Goal: Information Seeking & Learning: Learn about a topic

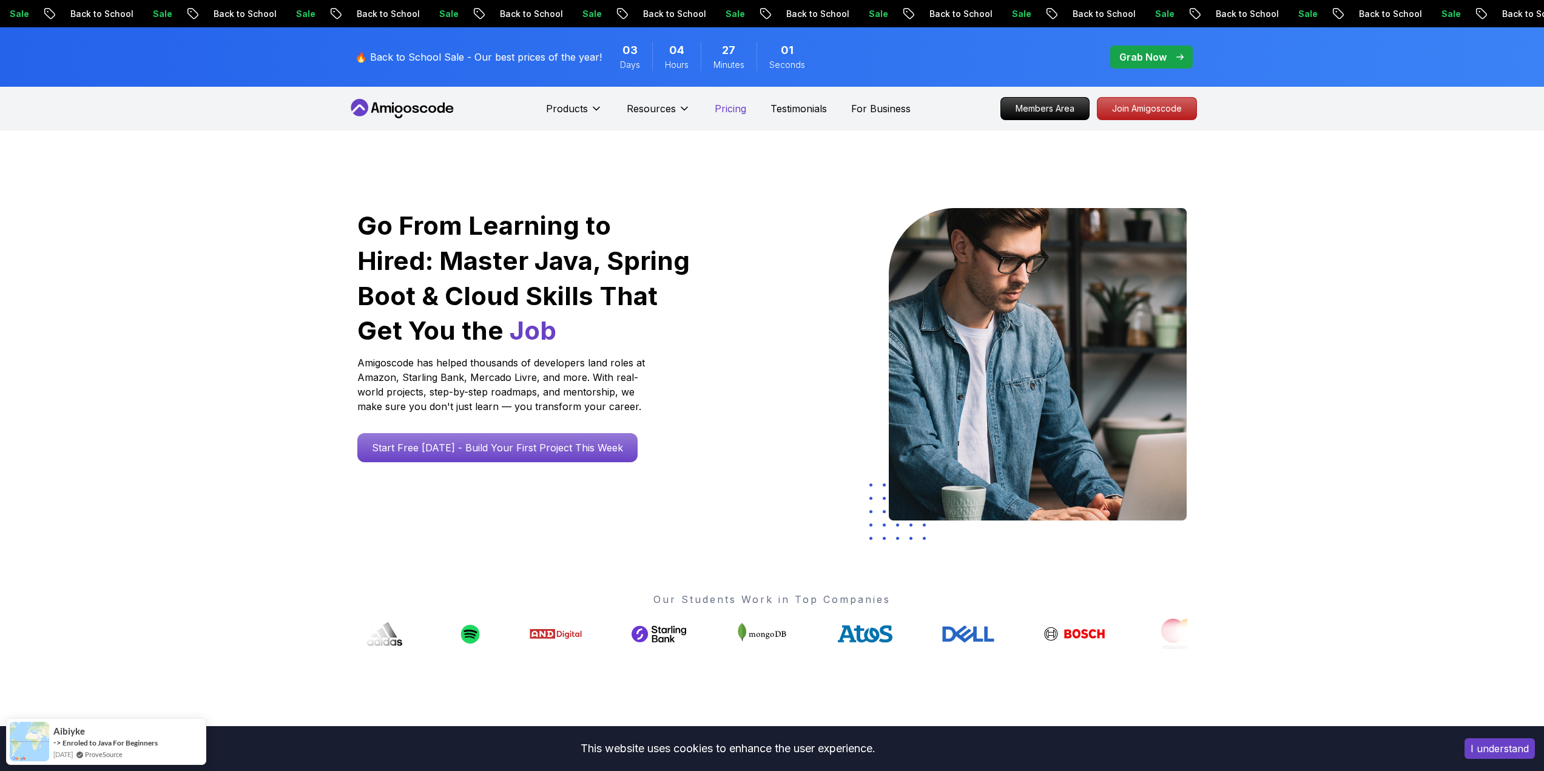
click at [733, 109] on p "Pricing" at bounding box center [731, 108] width 32 height 15
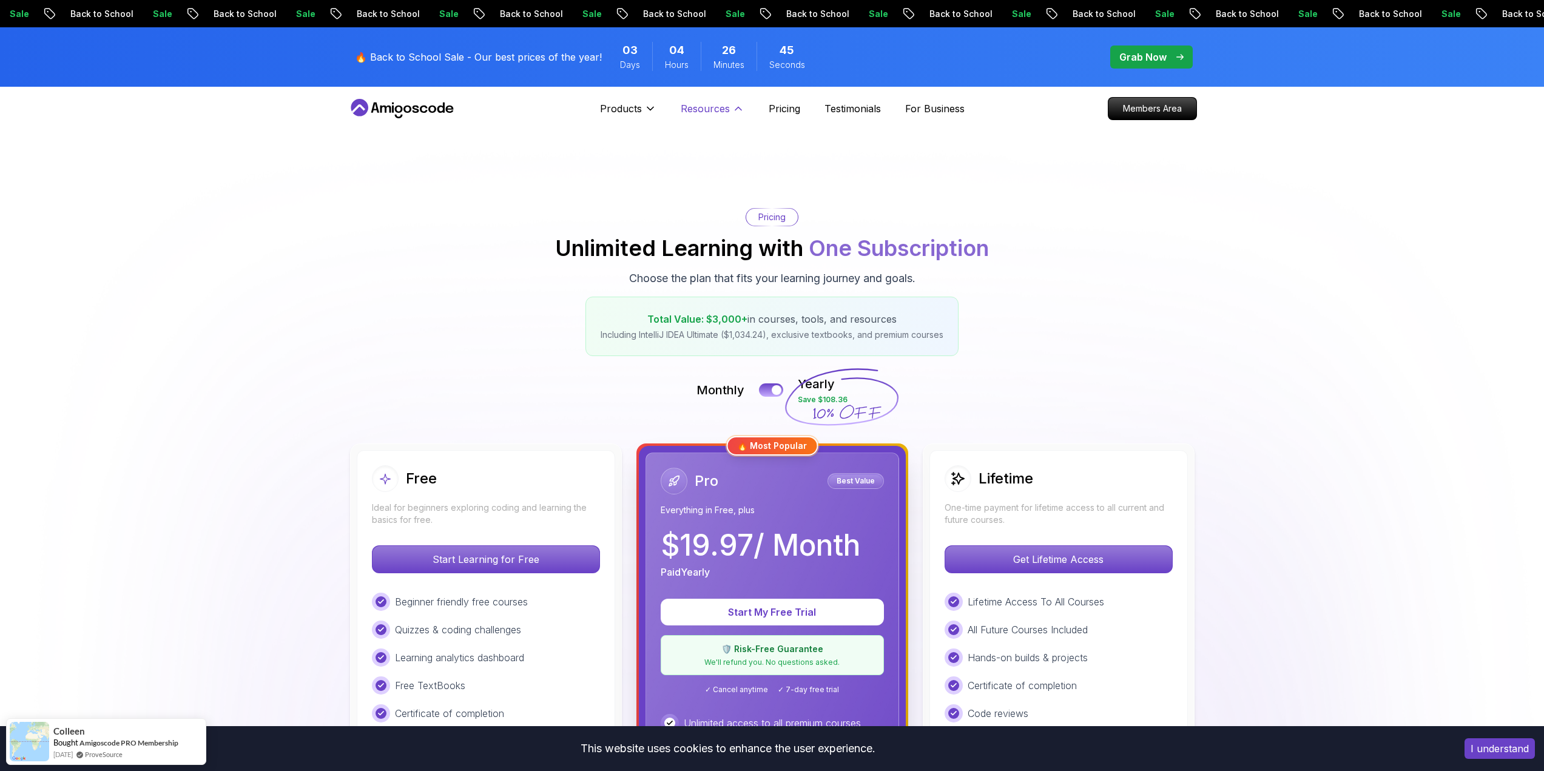
click at [734, 105] on icon at bounding box center [738, 109] width 12 height 12
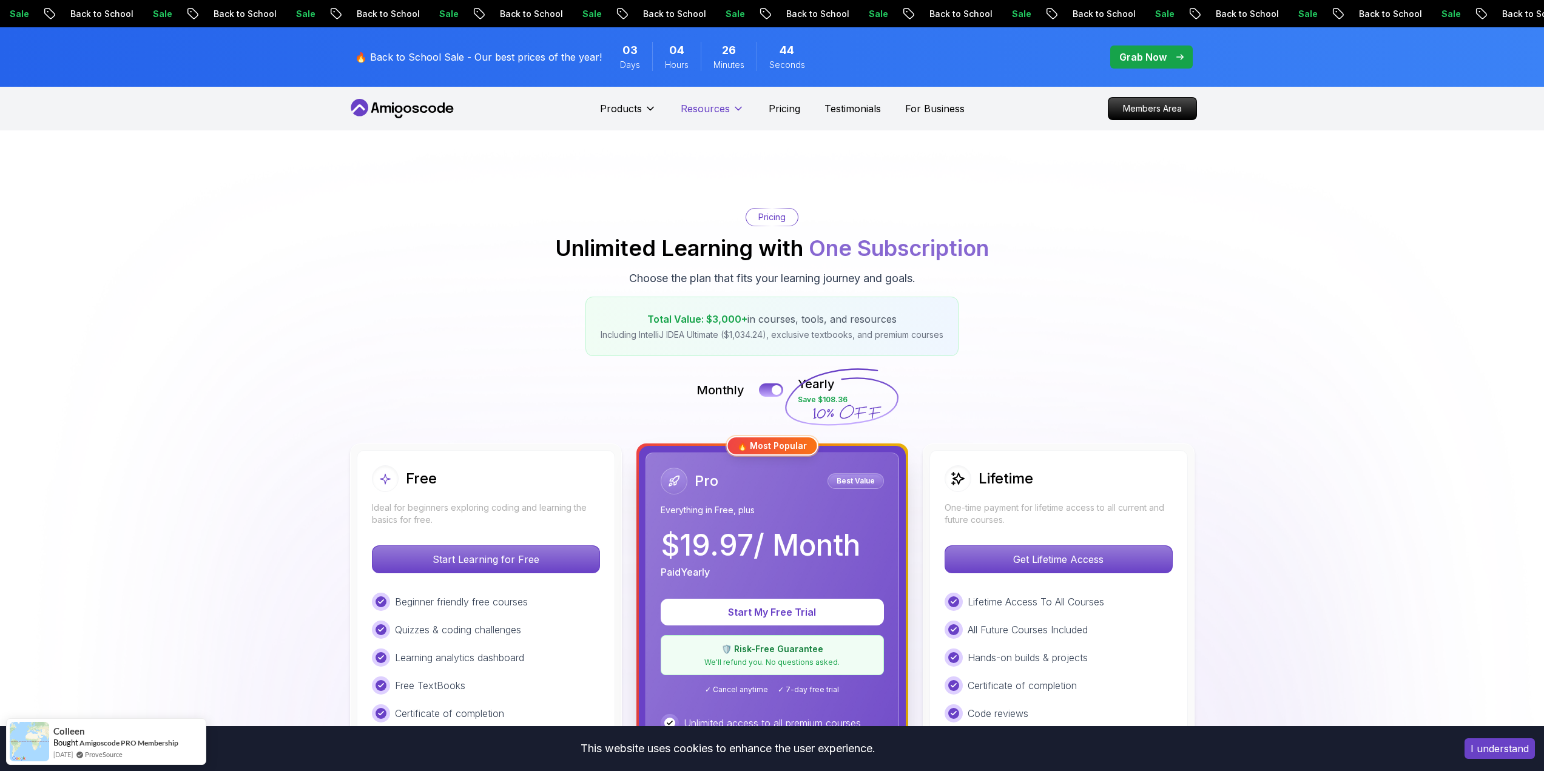
click at [734, 105] on icon at bounding box center [738, 109] width 12 height 12
click at [861, 107] on p "Testimonials" at bounding box center [852, 108] width 56 height 15
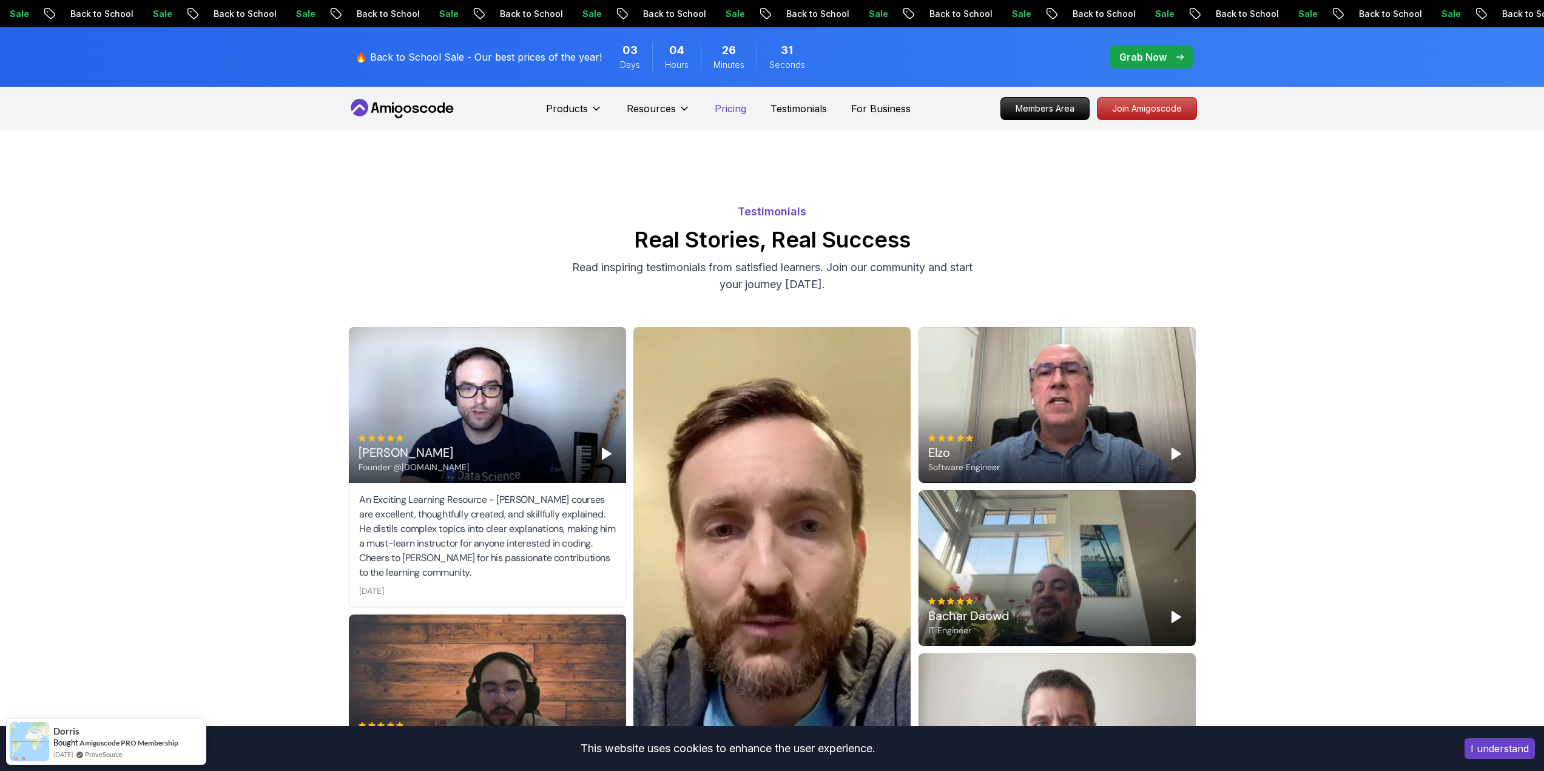
click at [732, 112] on p "Pricing" at bounding box center [731, 108] width 32 height 15
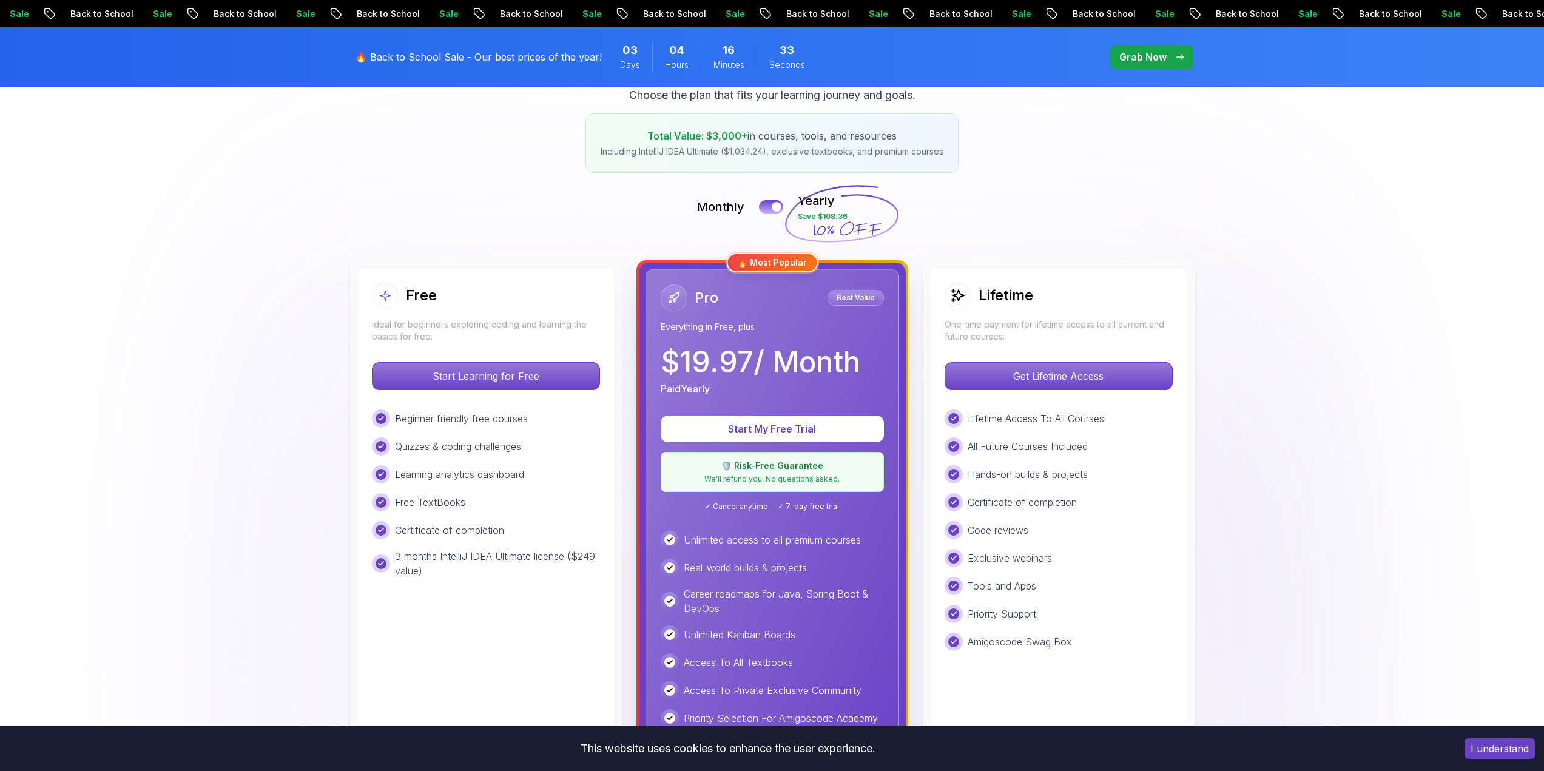
scroll to position [182, 0]
